Goal: Information Seeking & Learning: Compare options

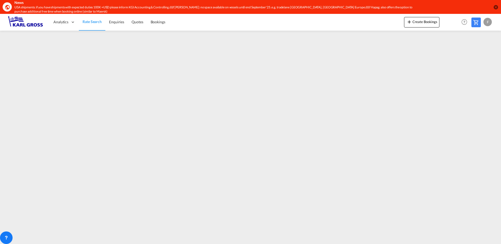
click at [13, 22] on img at bounding box center [25, 22] width 35 height 12
